Goal: Task Accomplishment & Management: Use online tool/utility

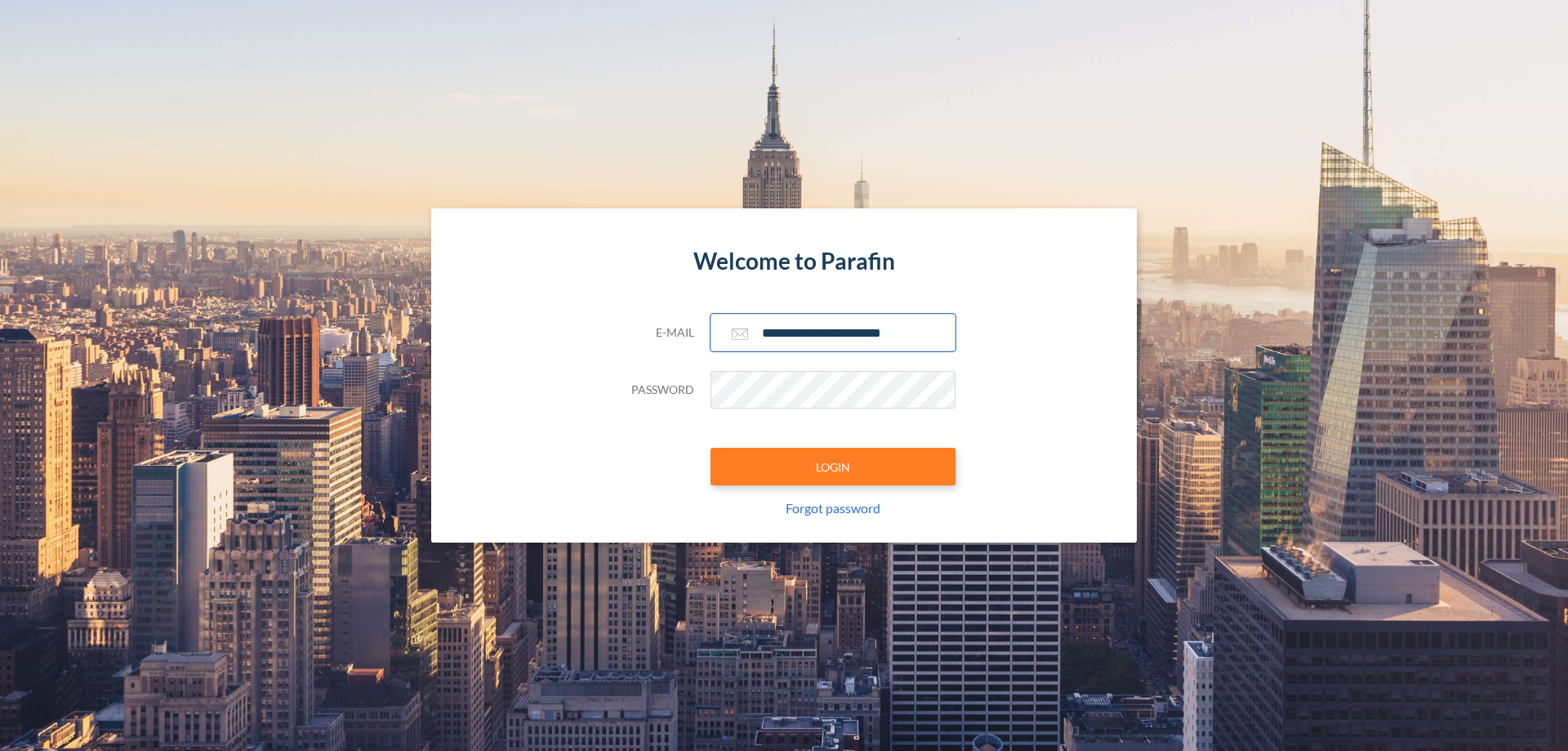
type input "**********"
click at [833, 466] on button "LOGIN" at bounding box center [833, 466] width 245 height 37
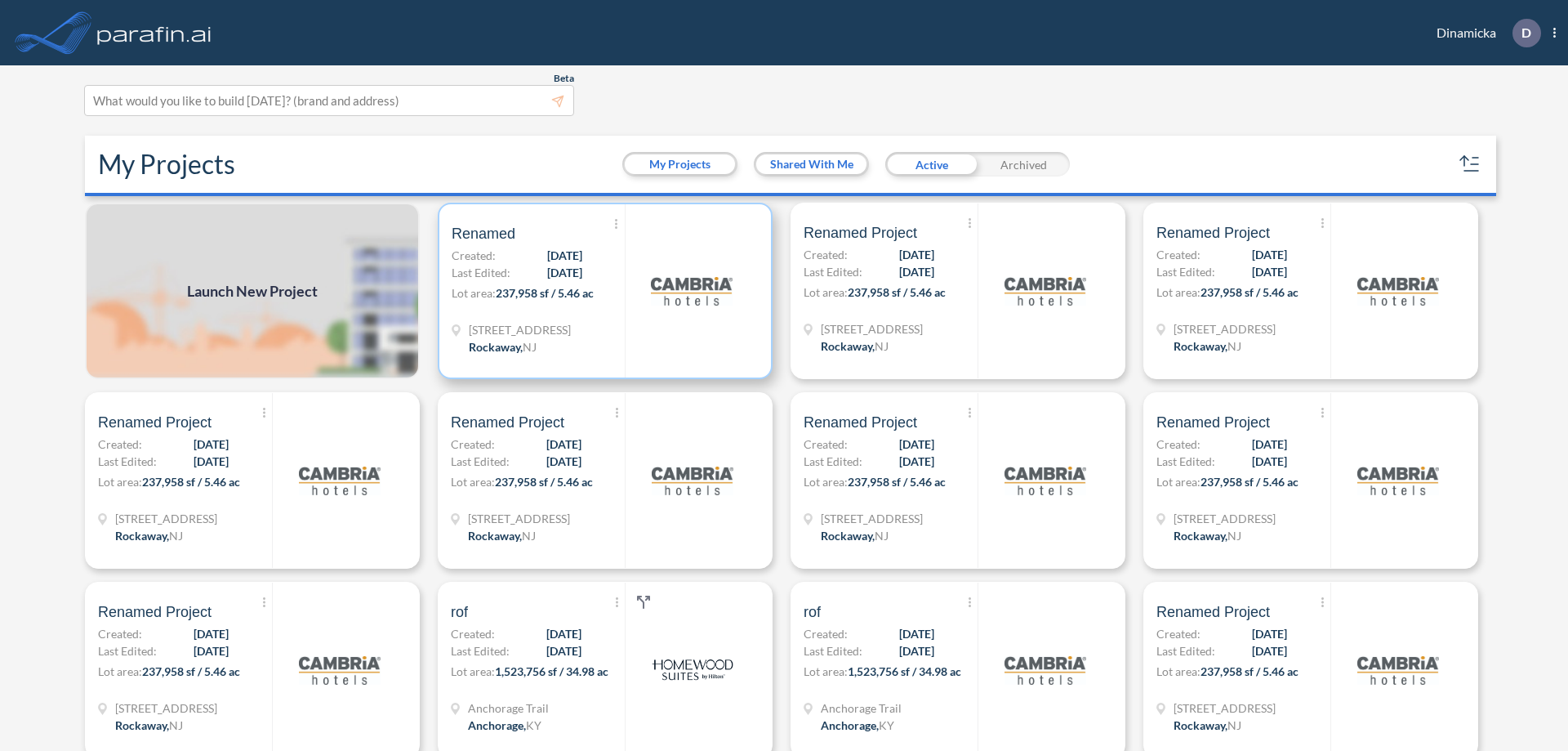
scroll to position [4, 0]
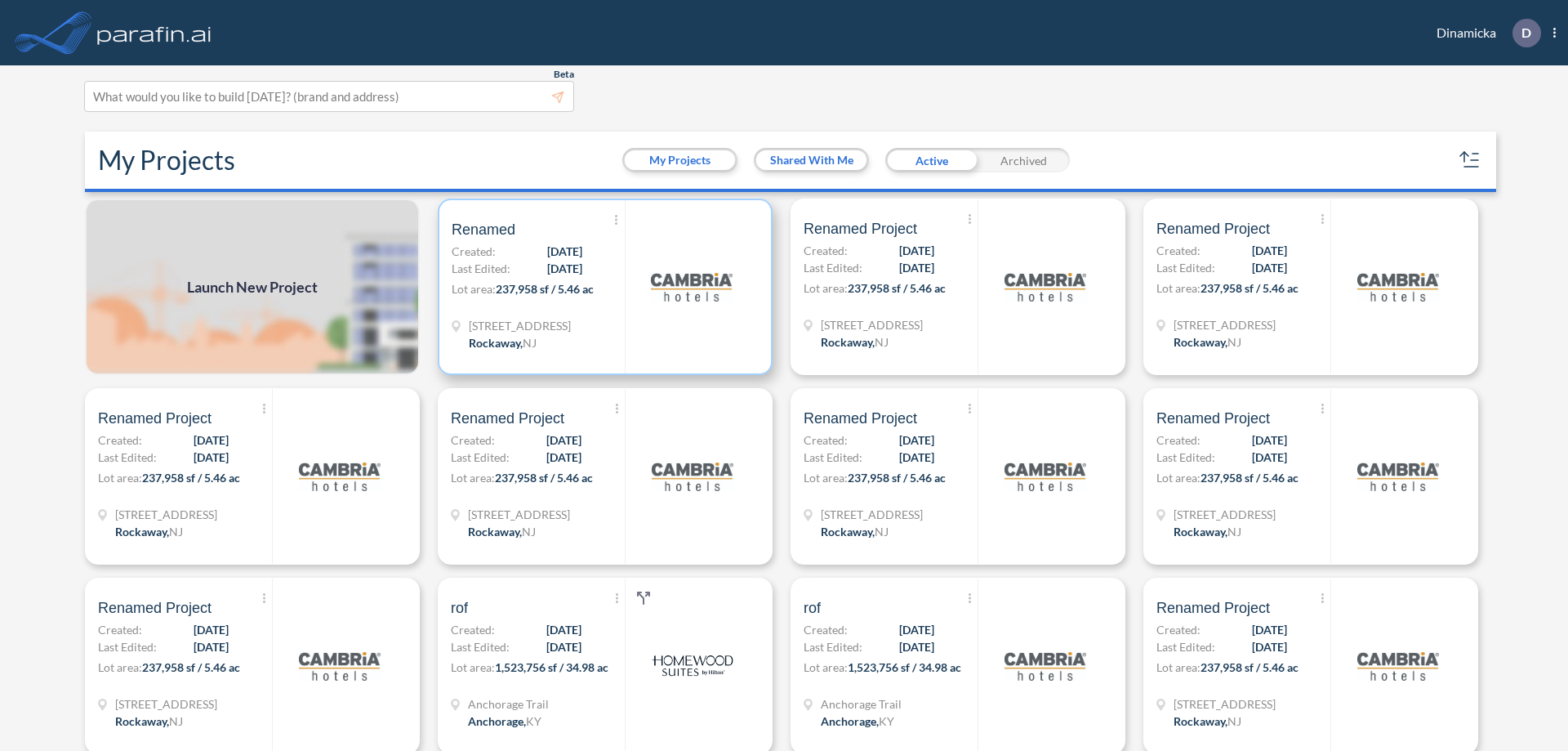
click at [602, 287] on p "Lot area: 237,958 sf / 5.46 ac" at bounding box center [538, 291] width 173 height 24
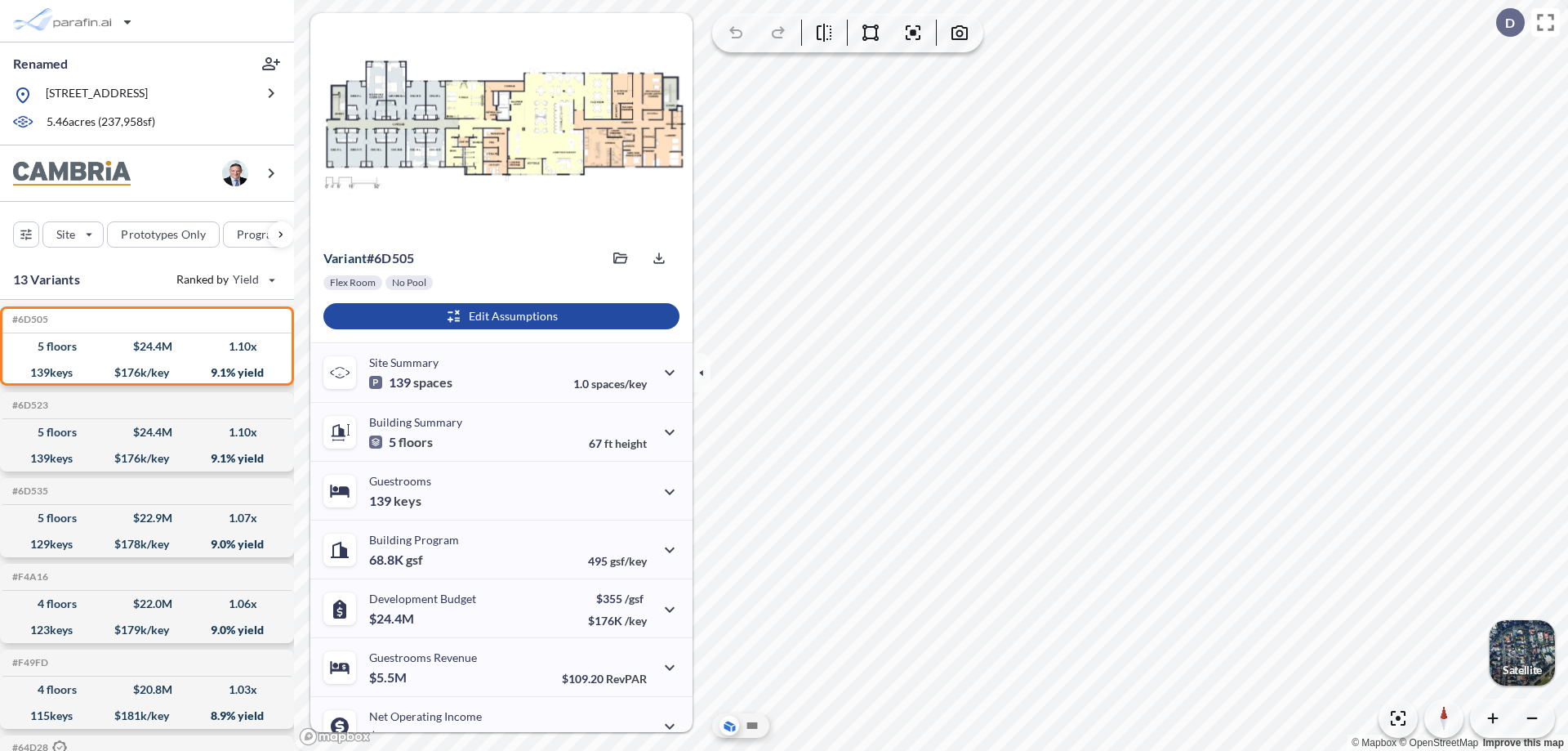
scroll to position [82, 0]
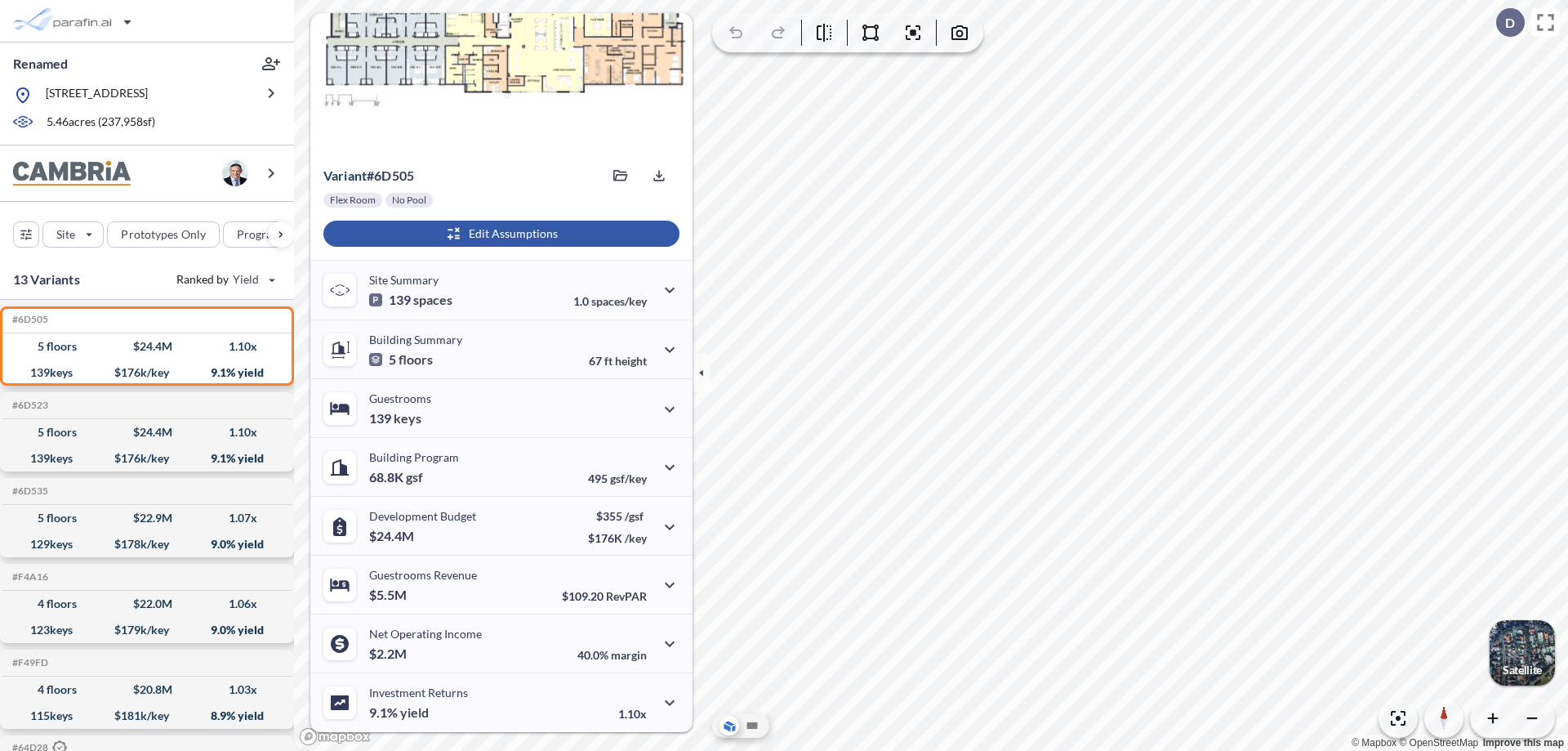
click at [499, 234] on div "button" at bounding box center [501, 233] width 356 height 26
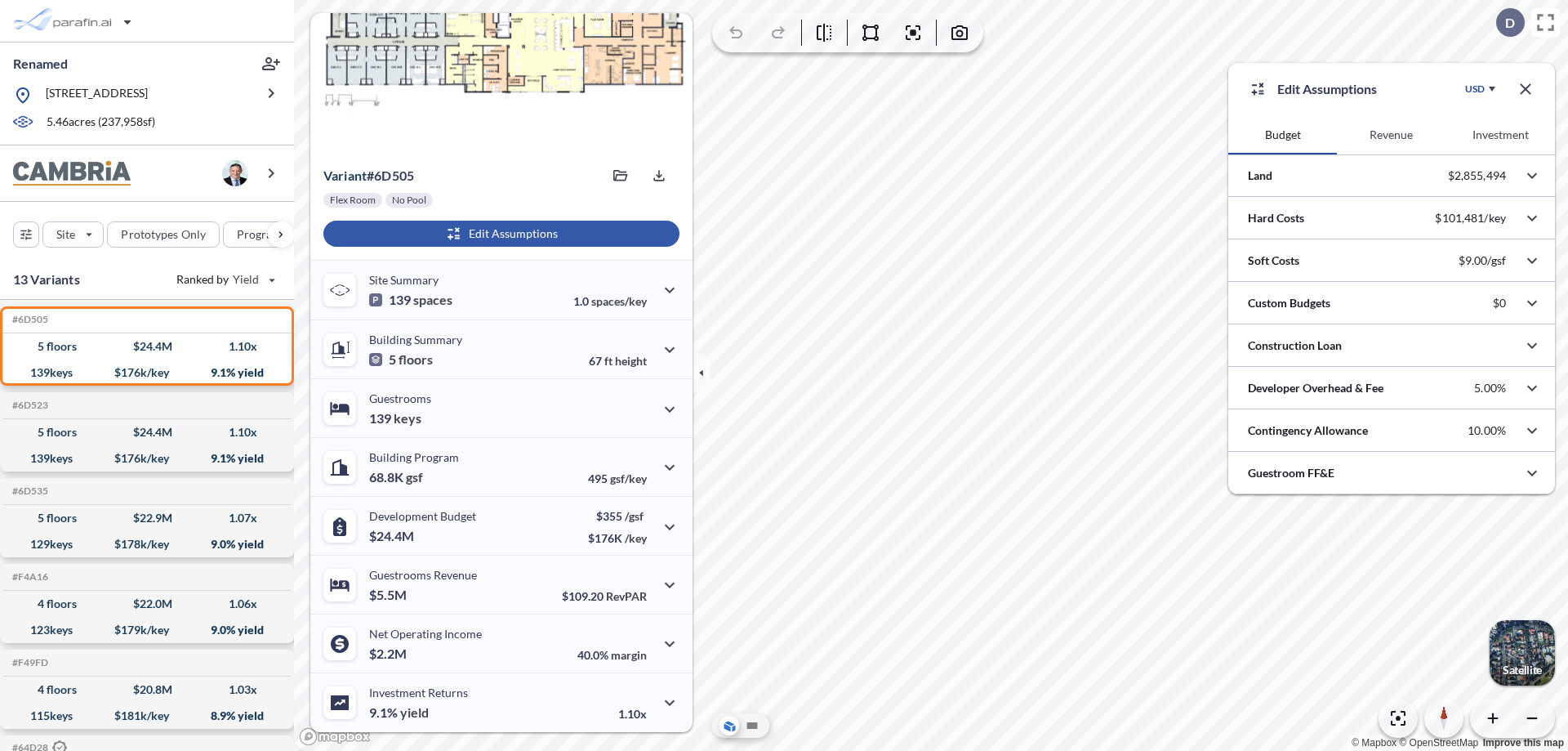
click at [1391, 135] on button "Revenue" at bounding box center [1391, 135] width 109 height 39
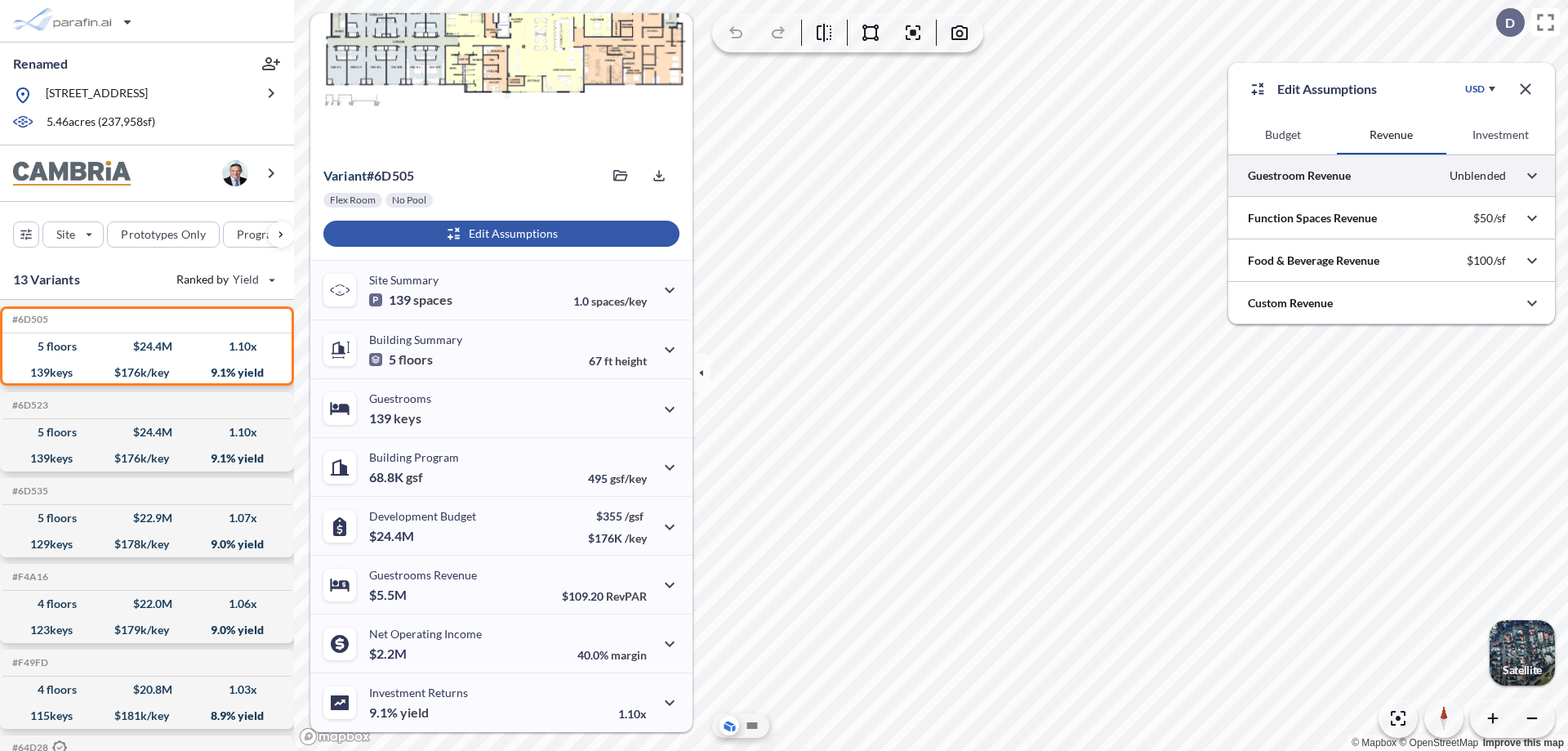
click at [1392, 176] on div at bounding box center [1391, 176] width 327 height 42
